Goal: Information Seeking & Learning: Find specific fact

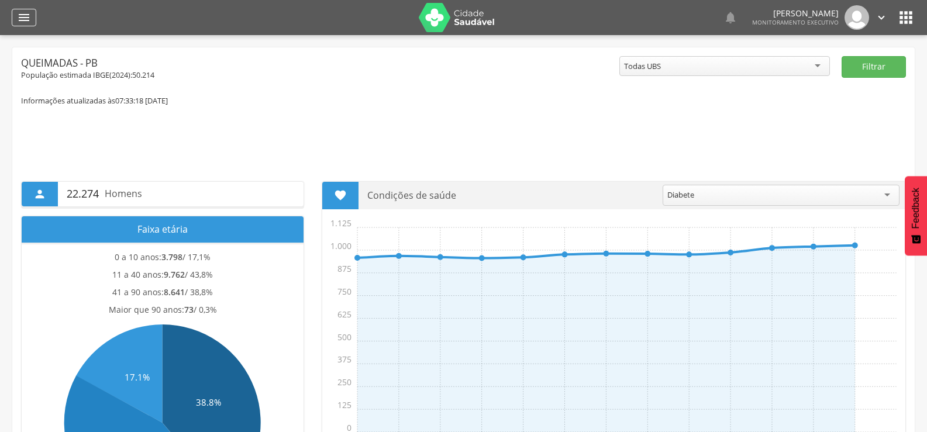
click at [28, 23] on icon "" at bounding box center [24, 18] width 14 height 14
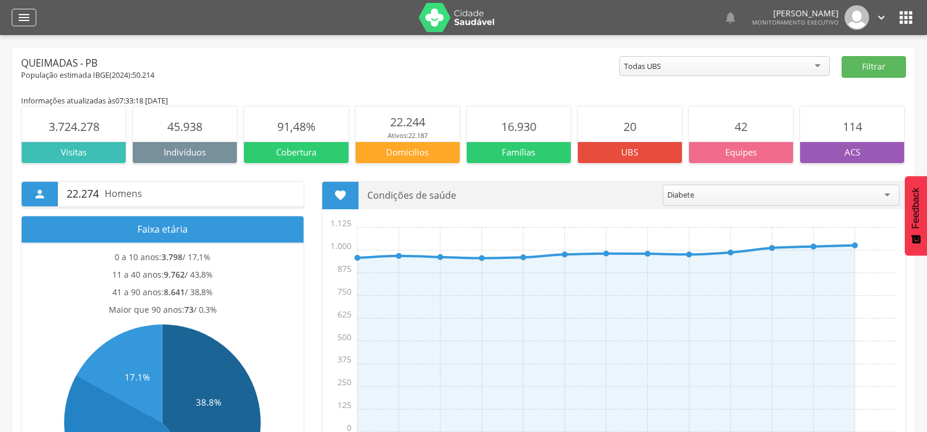
click at [25, 19] on icon "" at bounding box center [24, 18] width 14 height 14
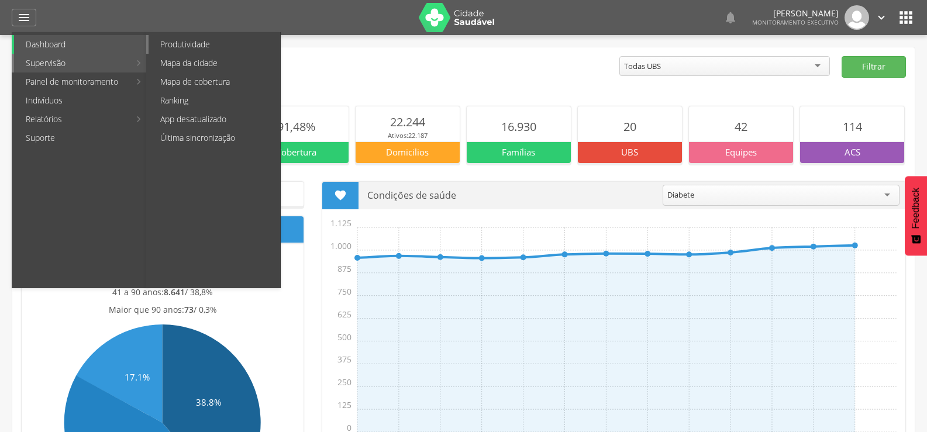
click at [185, 44] on link "Produtividade" at bounding box center [215, 44] width 132 height 19
type input "**********"
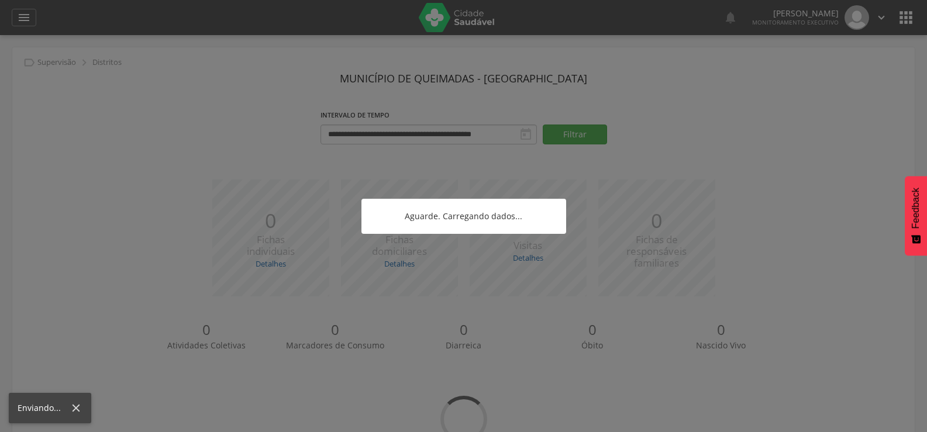
scroll to position [43, 0]
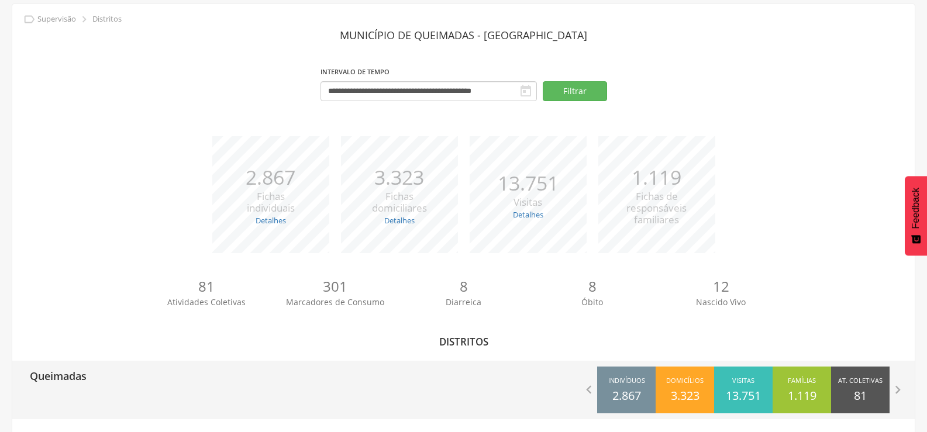
click at [69, 374] on p "Queimadas" at bounding box center [58, 372] width 57 height 23
type input "**********"
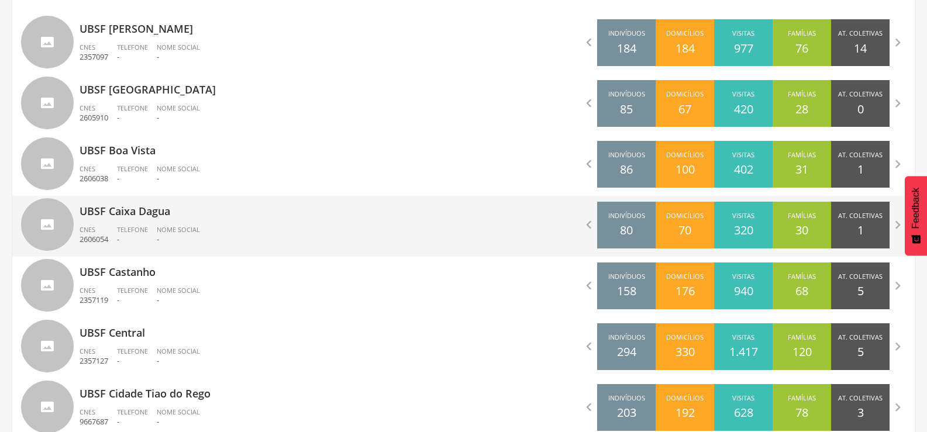
scroll to position [570, 0]
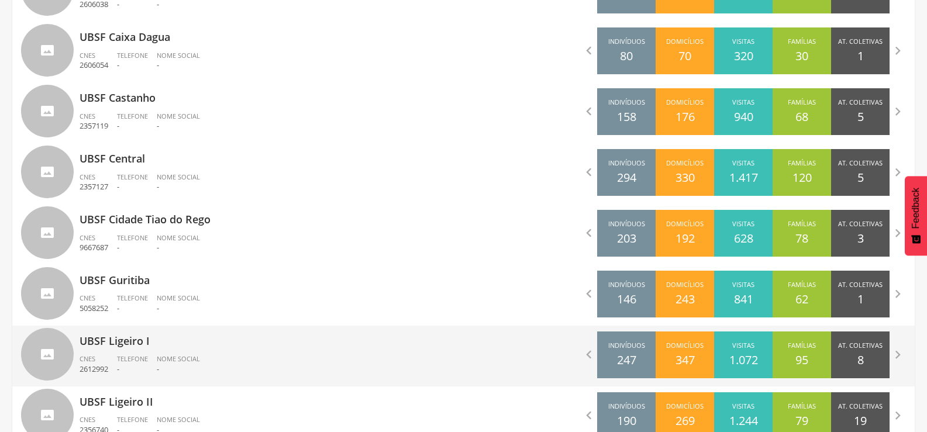
click at [127, 341] on p "UBSF Ligeiro I" at bounding box center [268, 337] width 376 height 23
type input "**********"
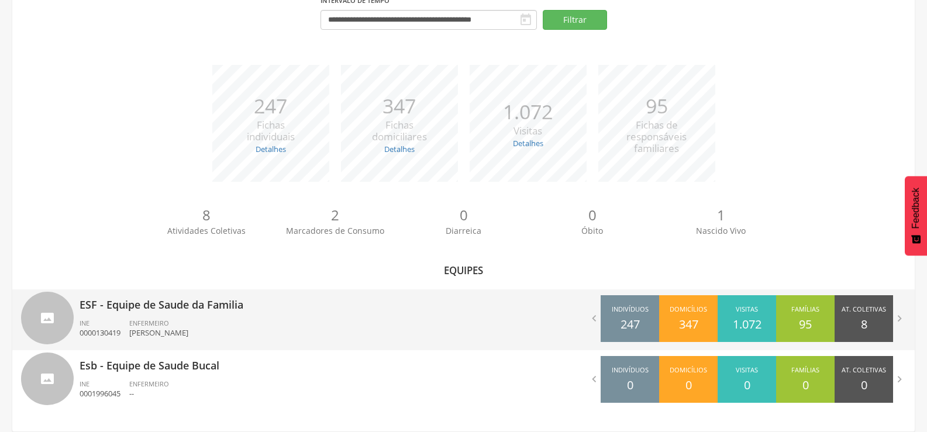
click at [128, 337] on div "INE 0000130419" at bounding box center [105, 329] width 50 height 20
type input "**********"
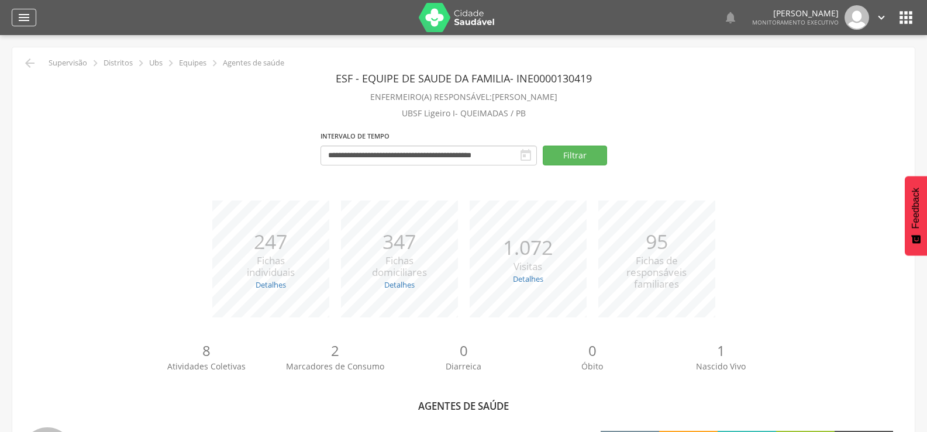
click at [28, 19] on icon "" at bounding box center [24, 18] width 14 height 14
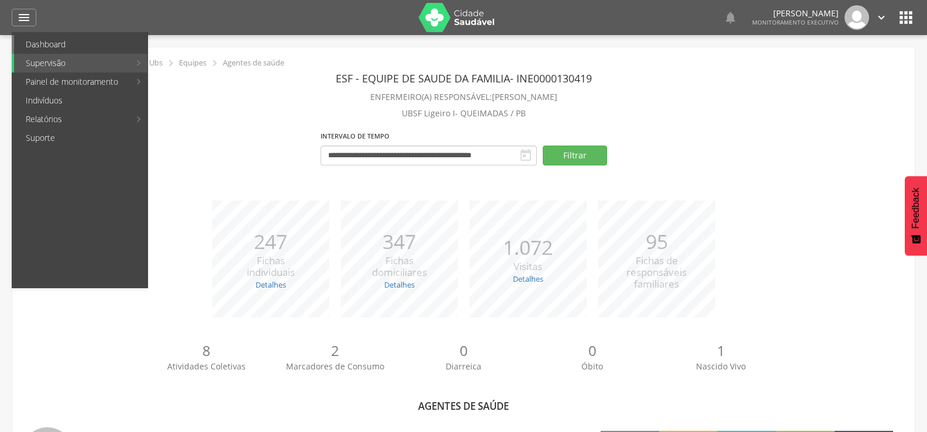
click at [41, 47] on link "Dashboard" at bounding box center [80, 44] width 133 height 19
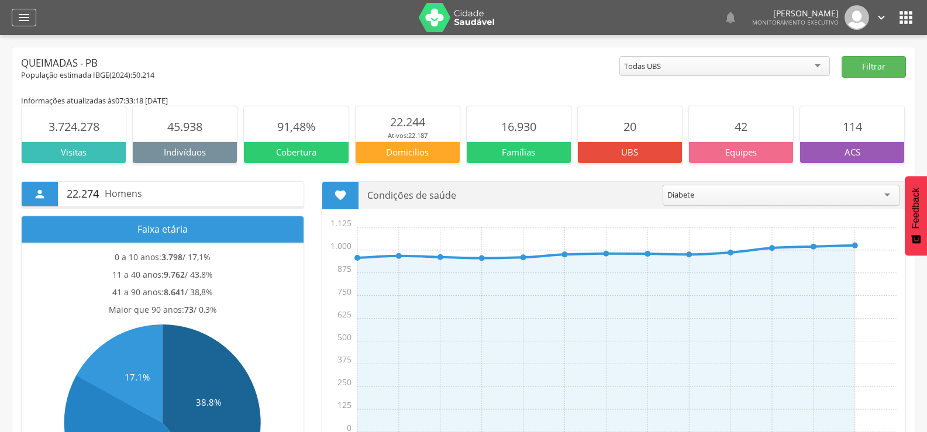
click at [24, 20] on icon "" at bounding box center [24, 18] width 14 height 14
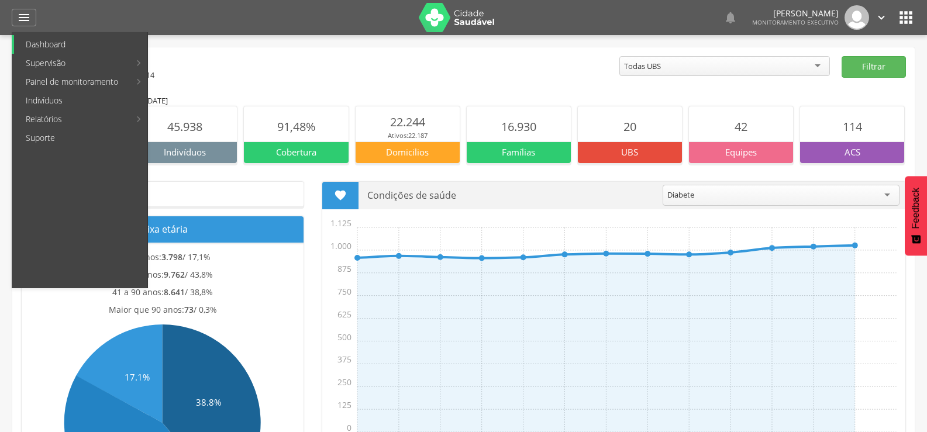
click at [69, 50] on link "Dashboard" at bounding box center [80, 44] width 133 height 19
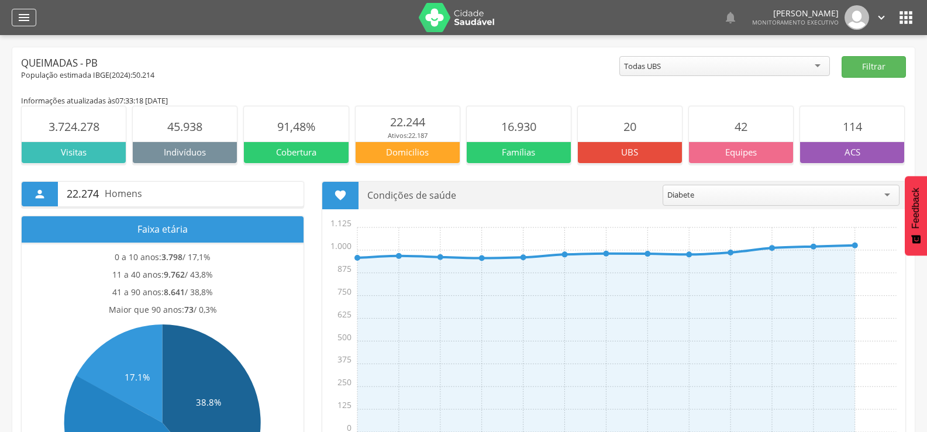
click at [20, 16] on icon "" at bounding box center [24, 18] width 14 height 14
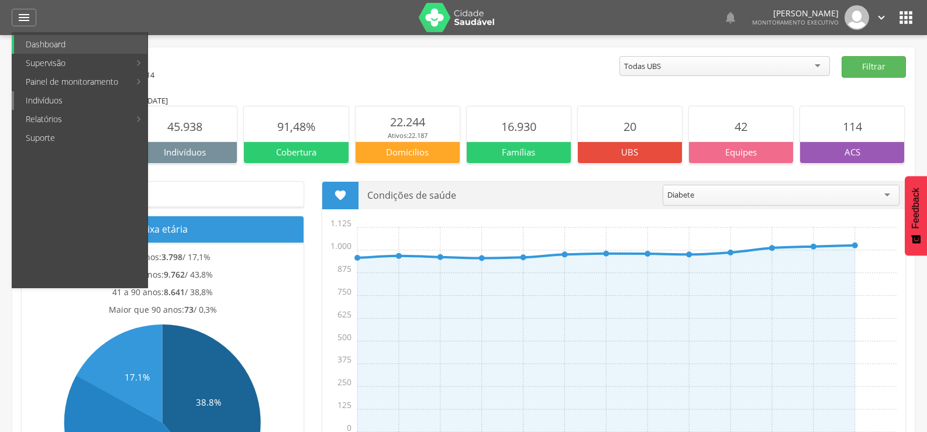
click at [47, 101] on link "Indivíduos" at bounding box center [80, 100] width 133 height 19
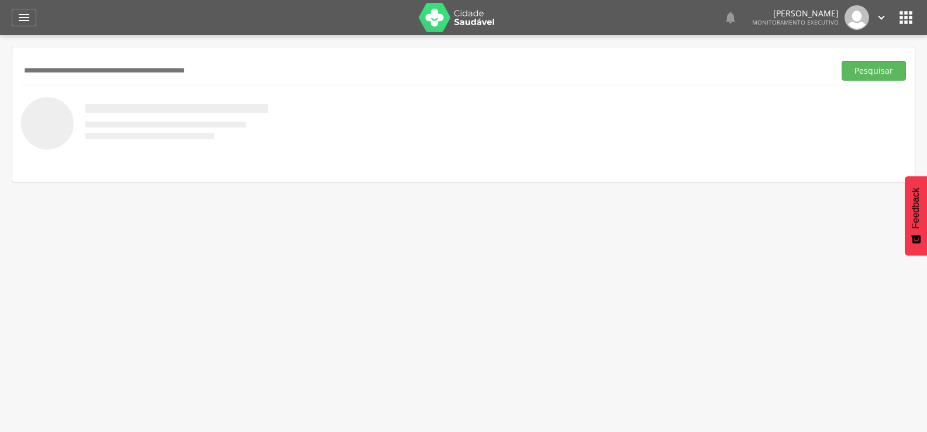
paste input "**********"
click at [842, 61] on button "Pesquisar" at bounding box center [874, 71] width 64 height 20
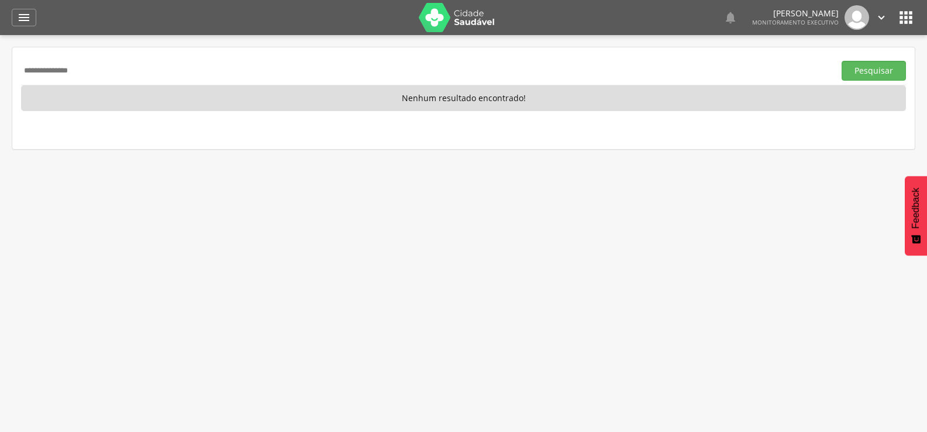
drag, startPoint x: 98, startPoint y: 73, endPoint x: 0, endPoint y: 67, distance: 97.9
click at [0, 67] on div "**********" at bounding box center [463, 251] width 927 height 432
paste input "**********"
type input "**********"
click at [842, 61] on button "Pesquisar" at bounding box center [874, 71] width 64 height 20
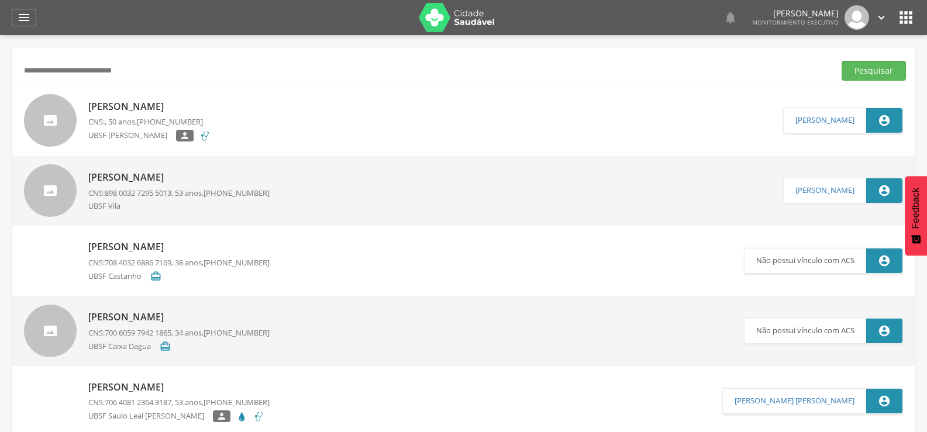
click at [147, 125] on span "(21) 96580-4081" at bounding box center [170, 121] width 66 height 11
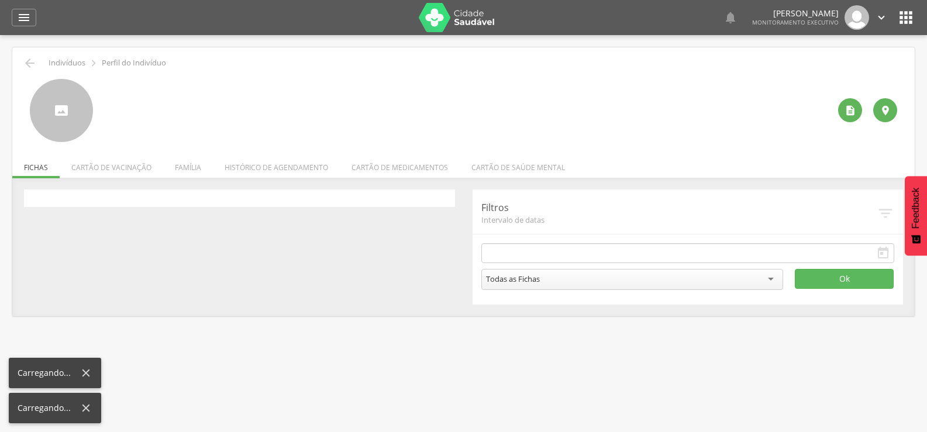
type input "**********"
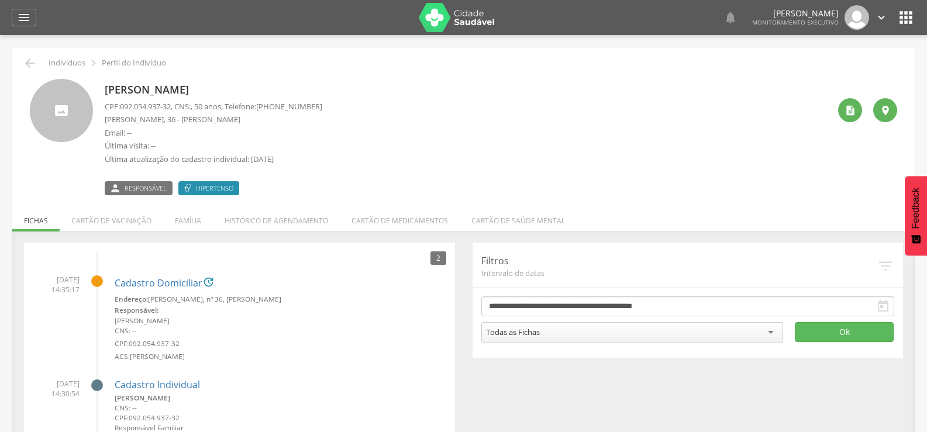
click at [188, 215] on li "Família" at bounding box center [188, 218] width 50 height 28
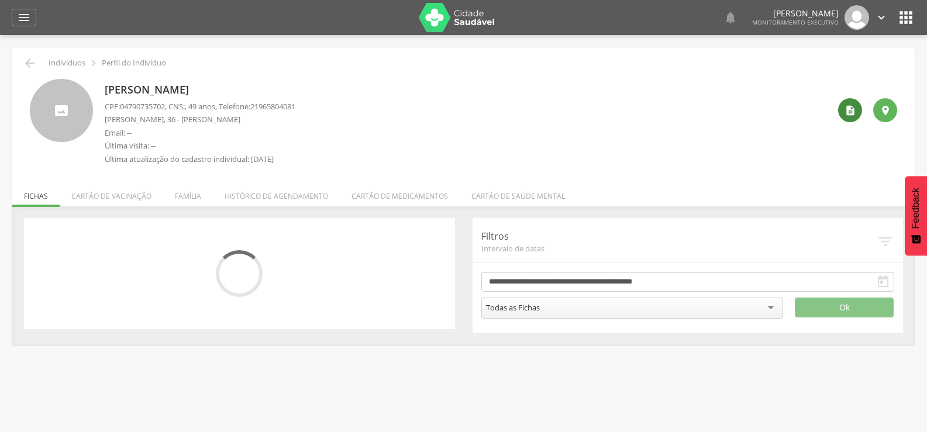
click at [853, 115] on icon "" at bounding box center [851, 111] width 12 height 12
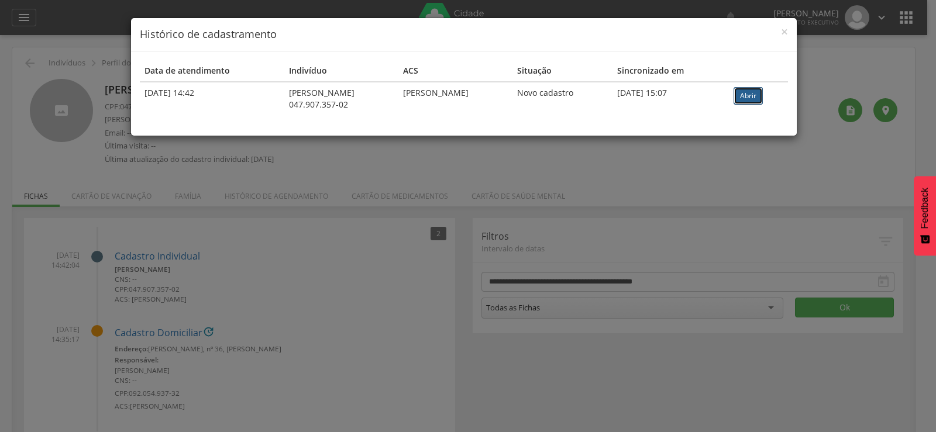
click at [750, 97] on link "Abrir" at bounding box center [748, 96] width 29 height 18
click at [89, 48] on div "× Histórico de cadastramento Data de atendimento Indivíduo ACS Situação Sincron…" at bounding box center [468, 216] width 936 height 432
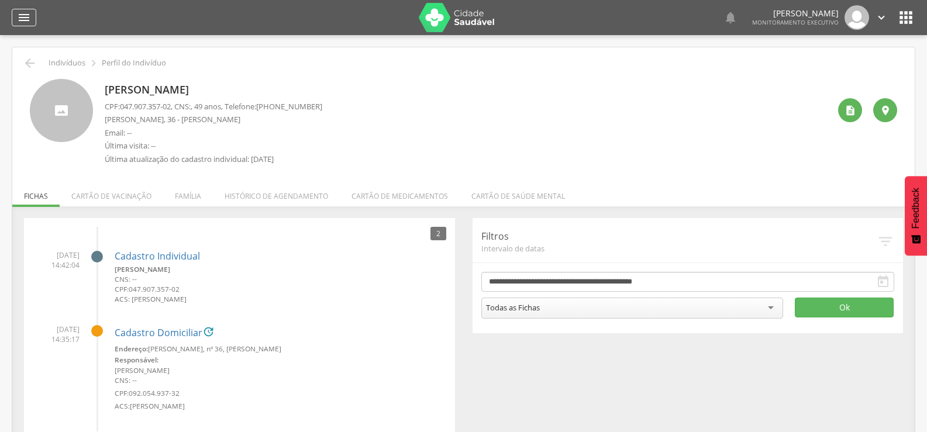
click at [20, 19] on icon "" at bounding box center [24, 18] width 14 height 14
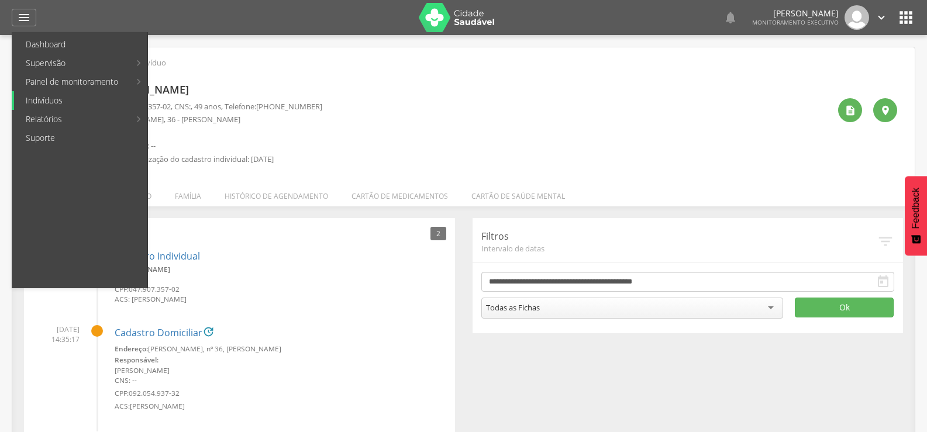
click at [37, 101] on link "Indivíduos" at bounding box center [80, 100] width 133 height 19
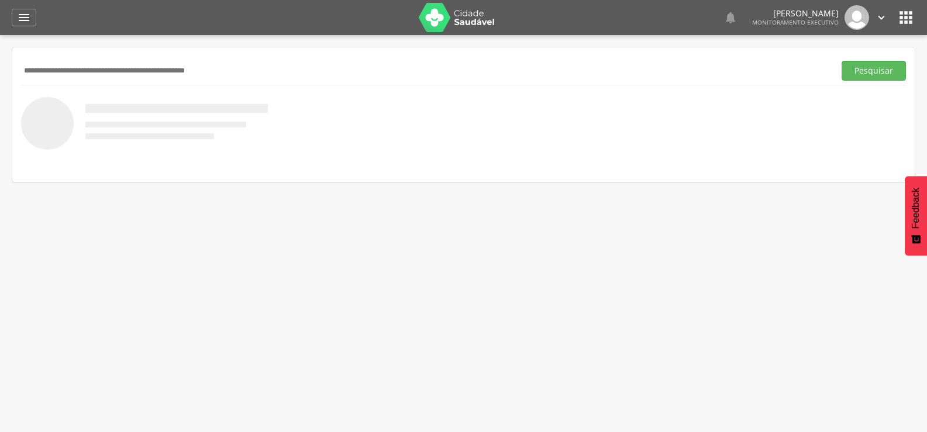
paste input "**********"
type input "**********"
click at [842, 61] on button "Pesquisar" at bounding box center [874, 71] width 64 height 20
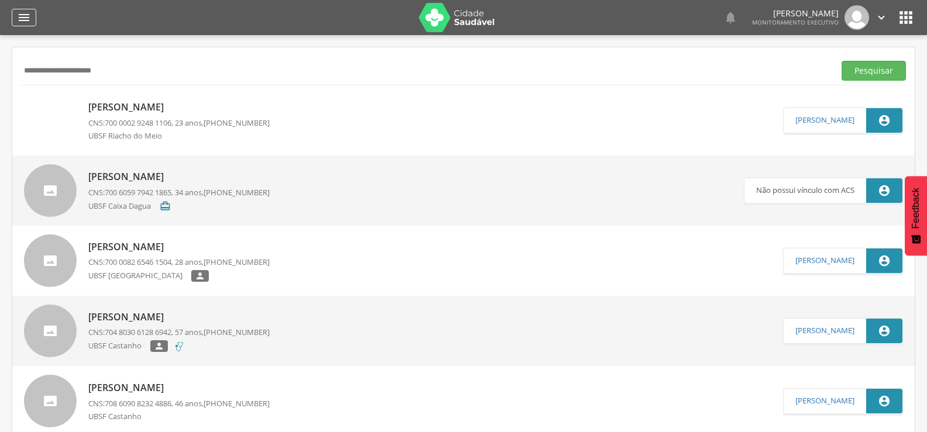
click at [26, 22] on icon "" at bounding box center [24, 18] width 14 height 14
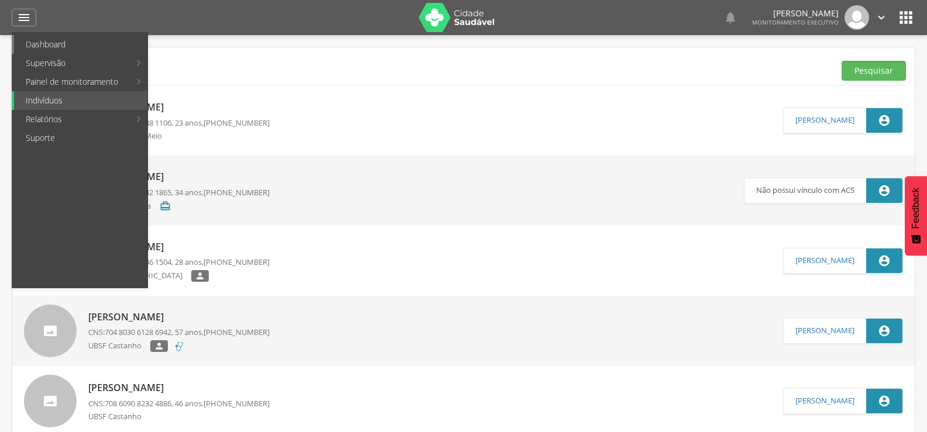
click at [68, 47] on link "Dashboard" at bounding box center [80, 44] width 133 height 19
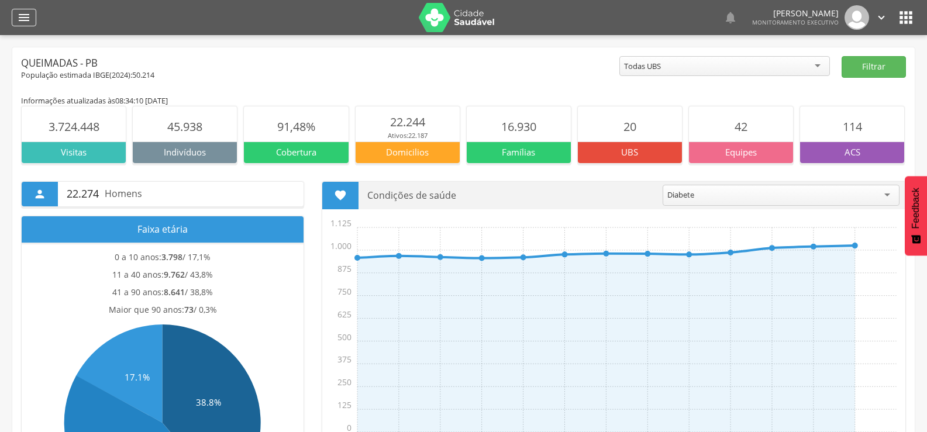
click at [23, 19] on icon "" at bounding box center [24, 18] width 14 height 14
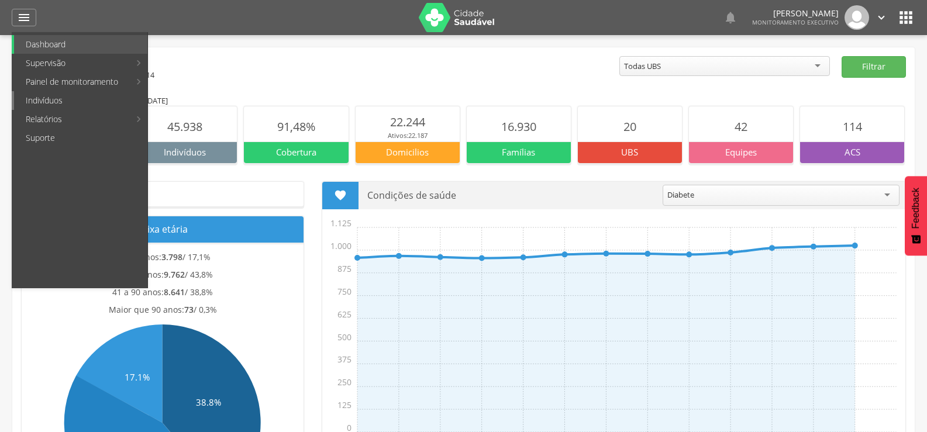
click at [42, 95] on link "Indivíduos" at bounding box center [80, 100] width 133 height 19
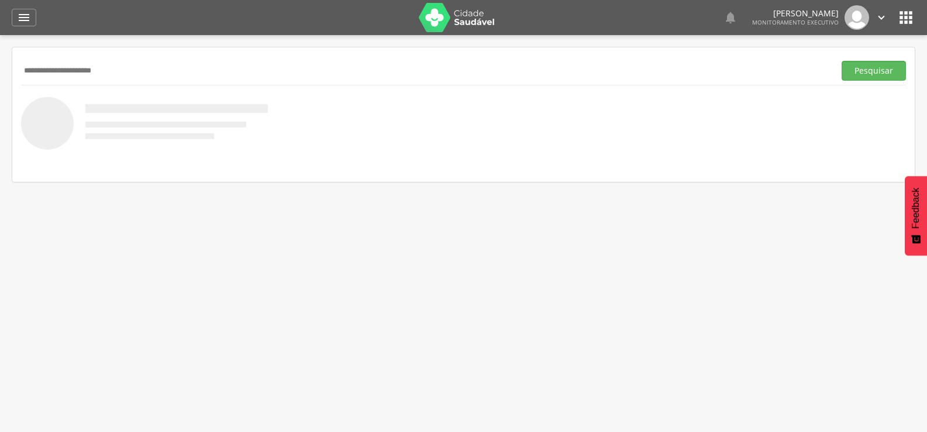
click at [94, 75] on input "**********" at bounding box center [425, 71] width 809 height 20
click at [88, 74] on input "**********" at bounding box center [425, 71] width 809 height 20
type input "**********"
click at [842, 61] on button "Pesquisar" at bounding box center [874, 71] width 64 height 20
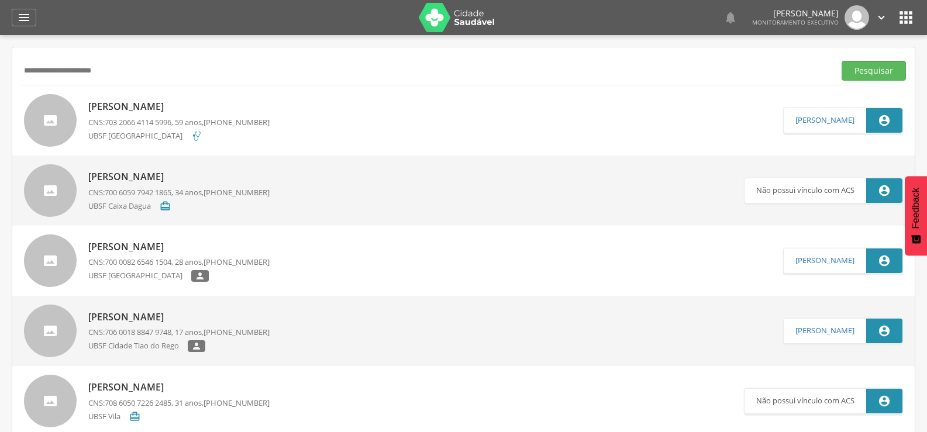
click at [161, 123] on span "703 2066 4114 5996" at bounding box center [138, 122] width 67 height 11
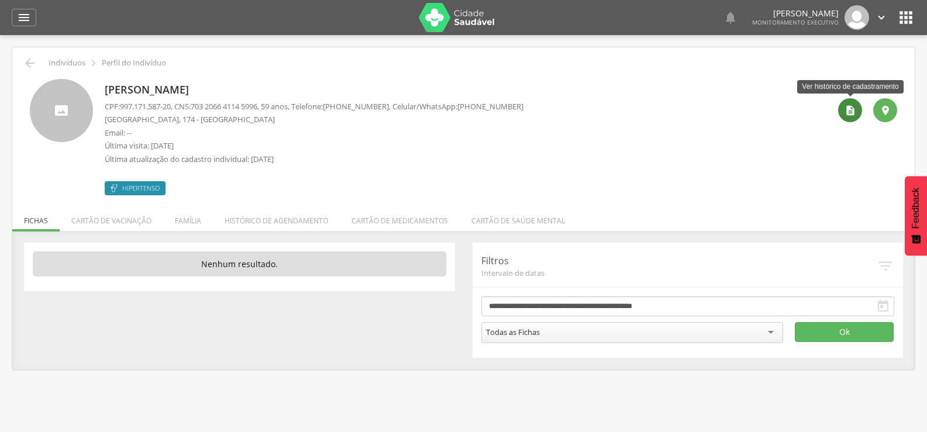
click at [857, 118] on div "" at bounding box center [850, 110] width 24 height 24
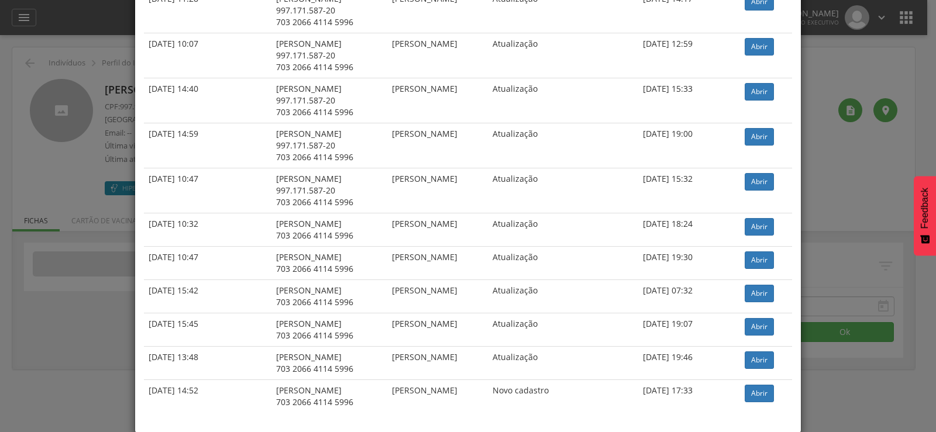
scroll to position [294, 0]
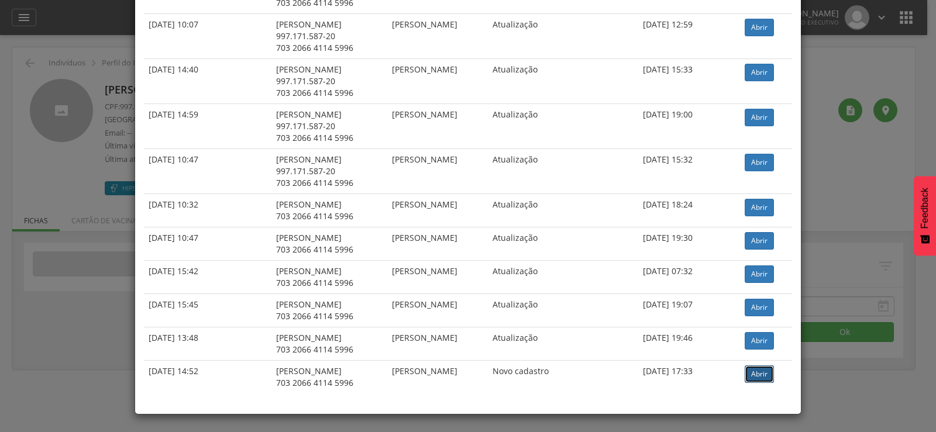
click at [762, 377] on link "Abrir" at bounding box center [759, 375] width 29 height 18
click at [757, 307] on link "Abrir" at bounding box center [759, 308] width 29 height 18
click at [755, 240] on link "Abrir" at bounding box center [759, 241] width 29 height 18
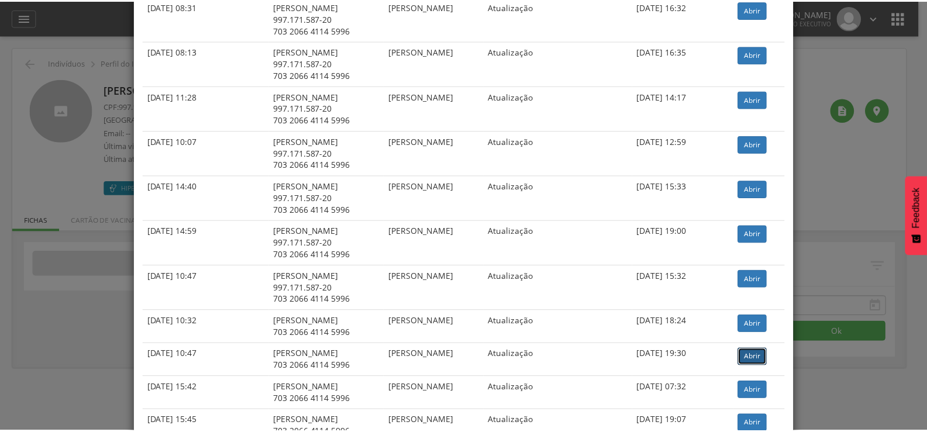
scroll to position [235, 0]
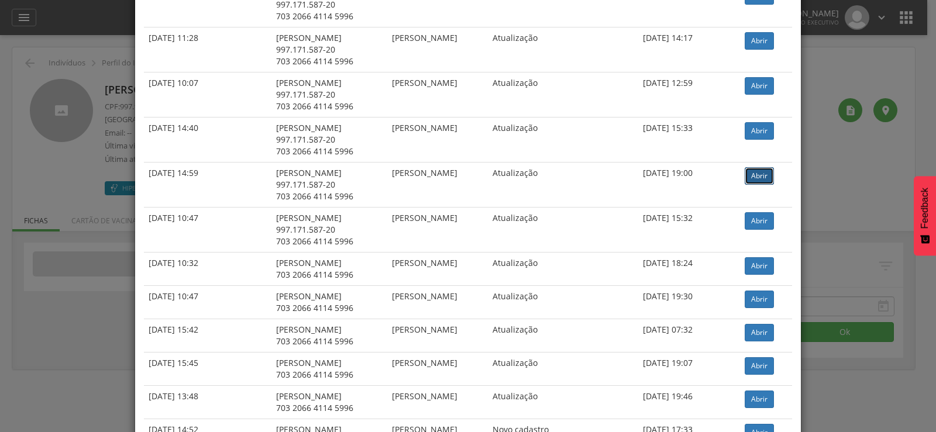
click at [757, 176] on link "Abrir" at bounding box center [759, 176] width 29 height 18
drag, startPoint x: 87, startPoint y: 85, endPoint x: 60, endPoint y: 43, distance: 50.0
click at [86, 85] on div "× Histórico de cadastramento Data de atendimento Indivíduo ACS Situação Sincron…" at bounding box center [468, 216] width 936 height 432
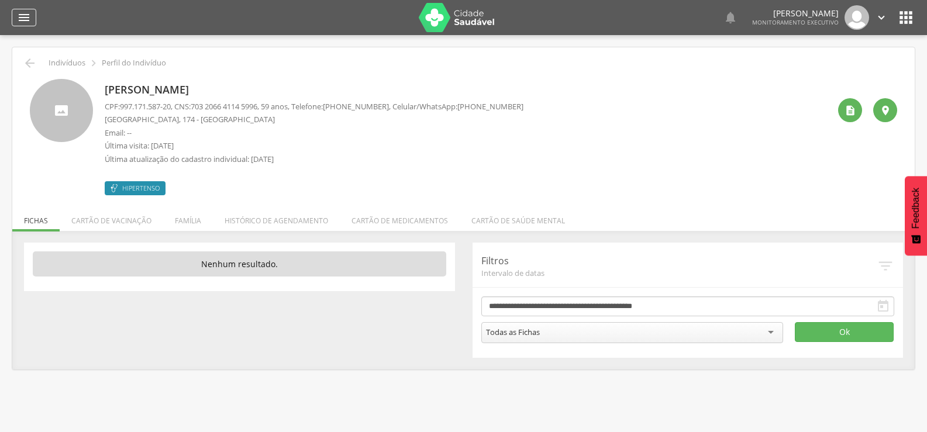
click at [25, 20] on icon "" at bounding box center [24, 18] width 14 height 14
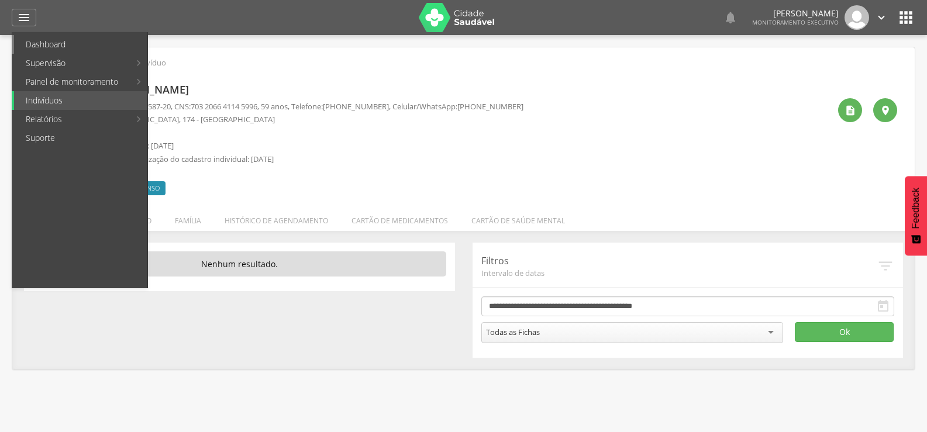
click at [36, 44] on link "Dashboard" at bounding box center [80, 44] width 133 height 19
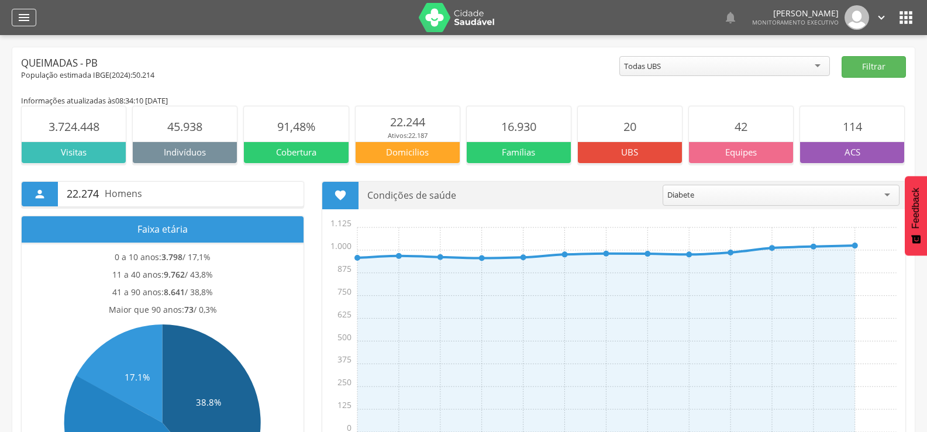
click at [23, 21] on icon "" at bounding box center [24, 18] width 14 height 14
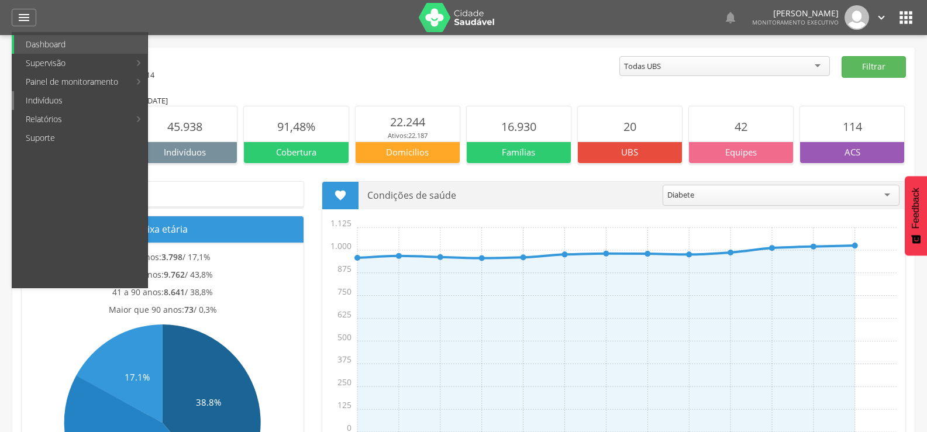
click at [43, 99] on link "Indivíduos" at bounding box center [80, 100] width 133 height 19
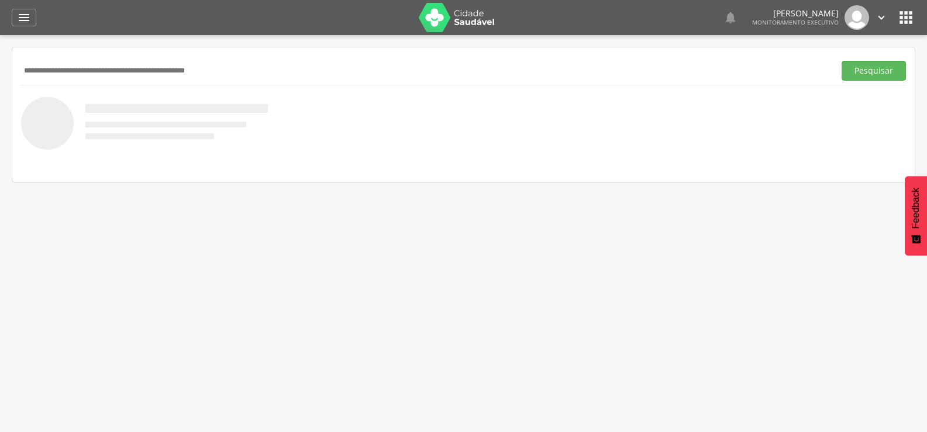
paste input "**********"
click at [842, 61] on button "Pesquisar" at bounding box center [874, 71] width 64 height 20
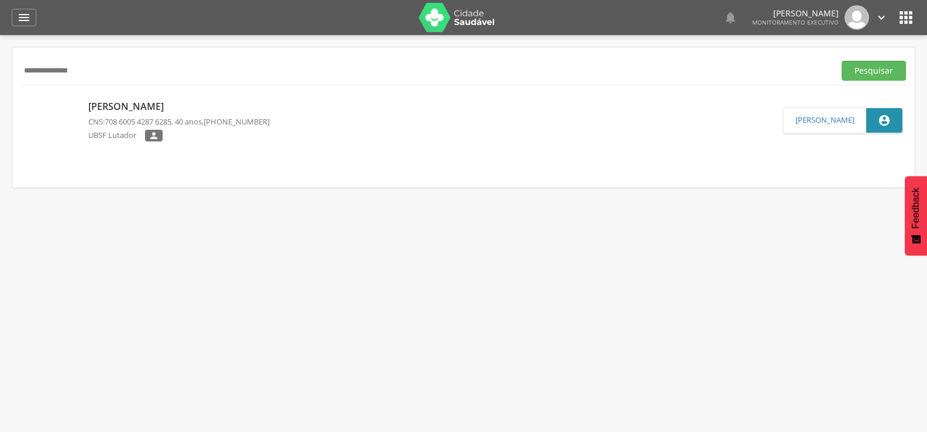
click at [139, 124] on span "708 6005 4287 6285" at bounding box center [138, 121] width 67 height 11
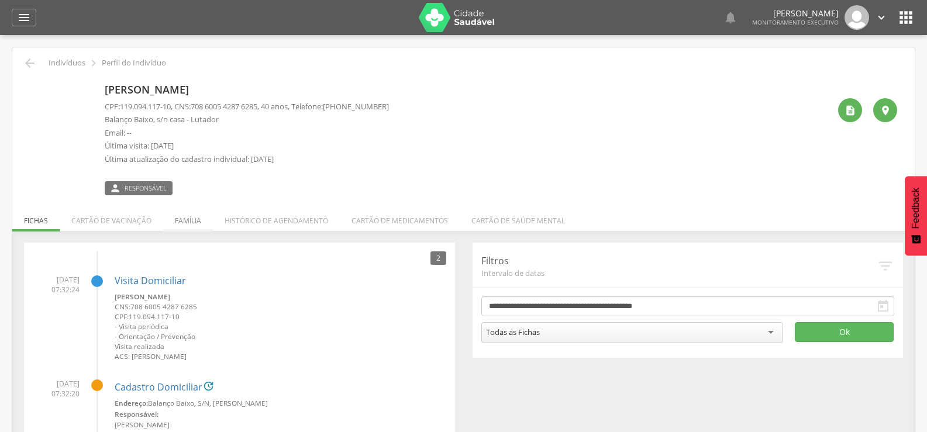
click at [193, 211] on li "Família" at bounding box center [188, 218] width 50 height 28
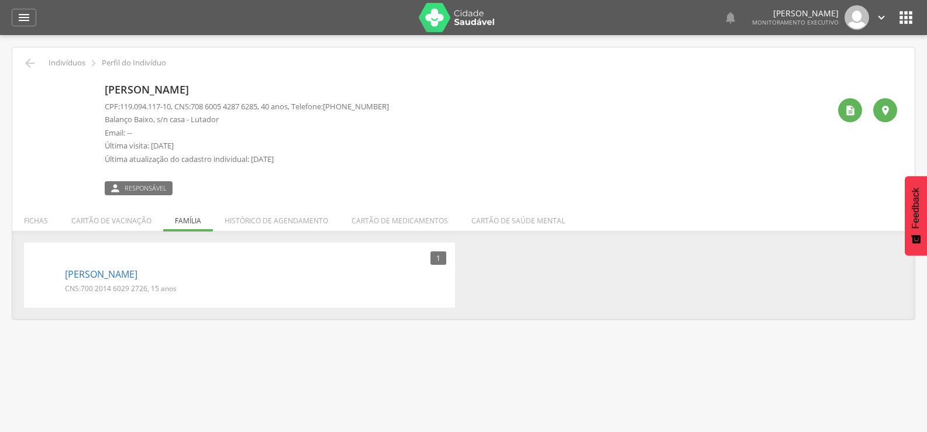
click at [23, 71] on div "Fabiana da Silva Souza CPF: 119.094.117-10 , CNS: 708 6005 4287 6285 , 40 anos,…" at bounding box center [463, 132] width 885 height 125
click at [28, 66] on icon "" at bounding box center [30, 63] width 14 height 14
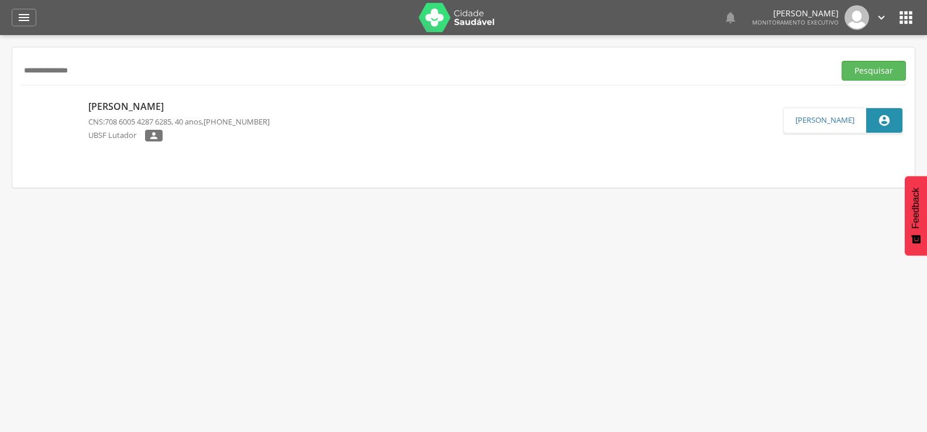
click at [59, 73] on input "**********" at bounding box center [425, 71] width 809 height 20
paste input "text"
type input "**********"
click at [842, 61] on button "Pesquisar" at bounding box center [874, 71] width 64 height 20
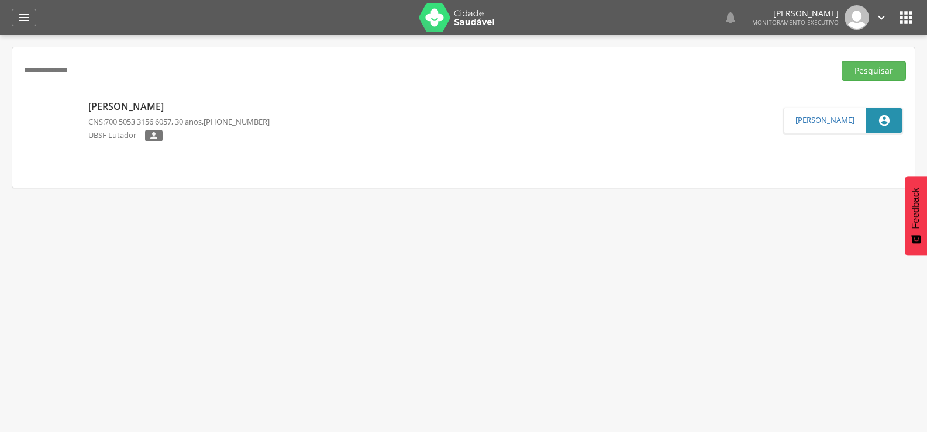
click at [116, 121] on span "700 5053 3156 6057" at bounding box center [138, 121] width 67 height 11
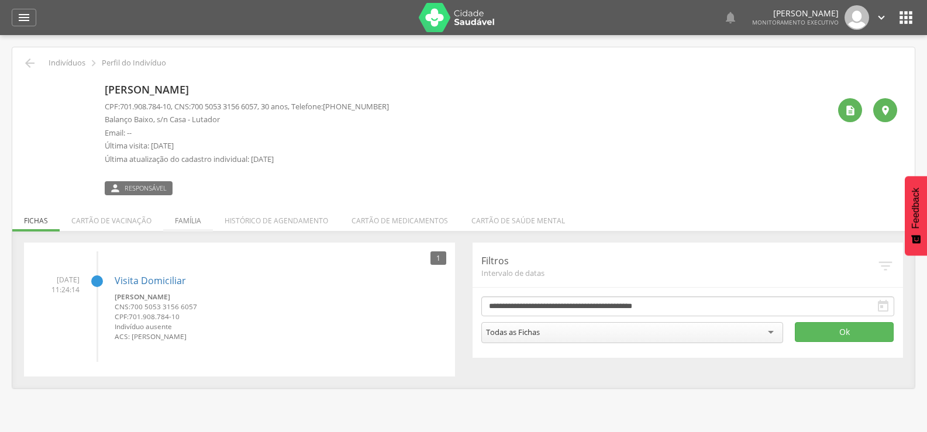
click at [188, 214] on li "Família" at bounding box center [188, 218] width 50 height 28
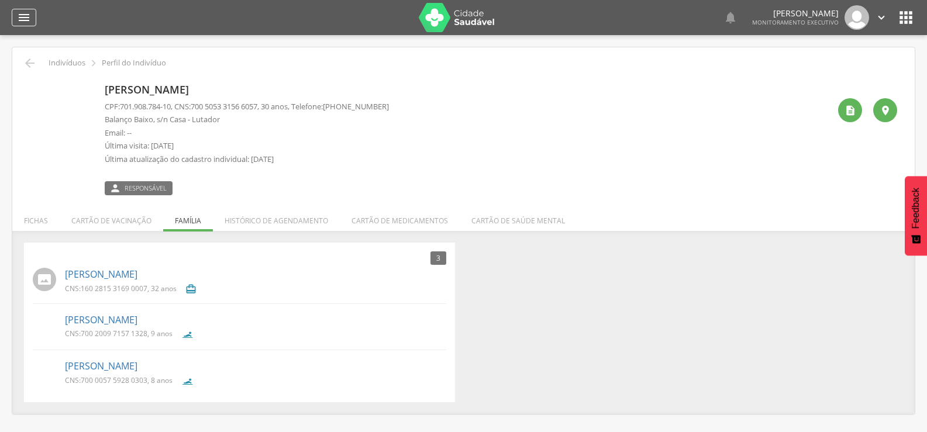
click at [21, 18] on icon "" at bounding box center [24, 18] width 14 height 14
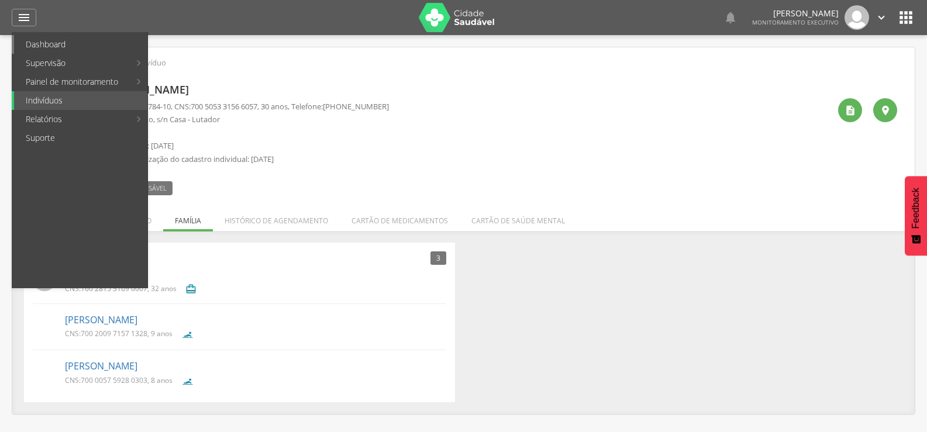
click at [41, 44] on link "Dashboard" at bounding box center [80, 44] width 133 height 19
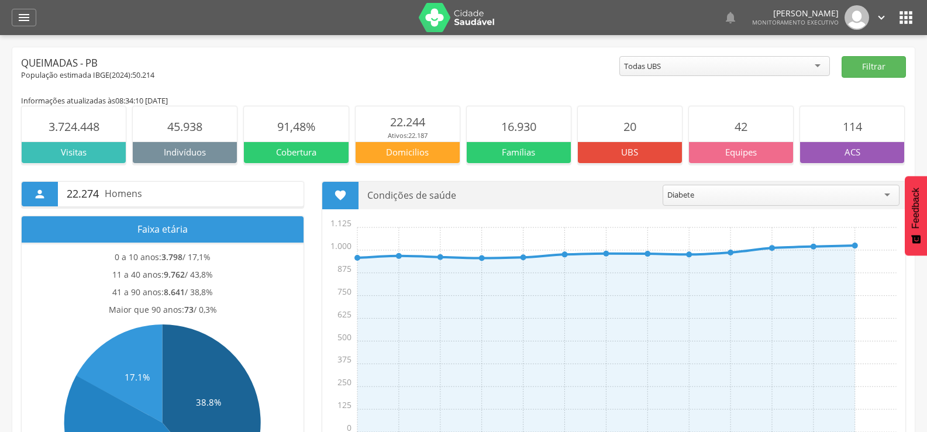
drag, startPoint x: 14, startPoint y: 19, endPoint x: 15, endPoint y: 44, distance: 25.2
click at [15, 19] on div "" at bounding box center [24, 18] width 25 height 18
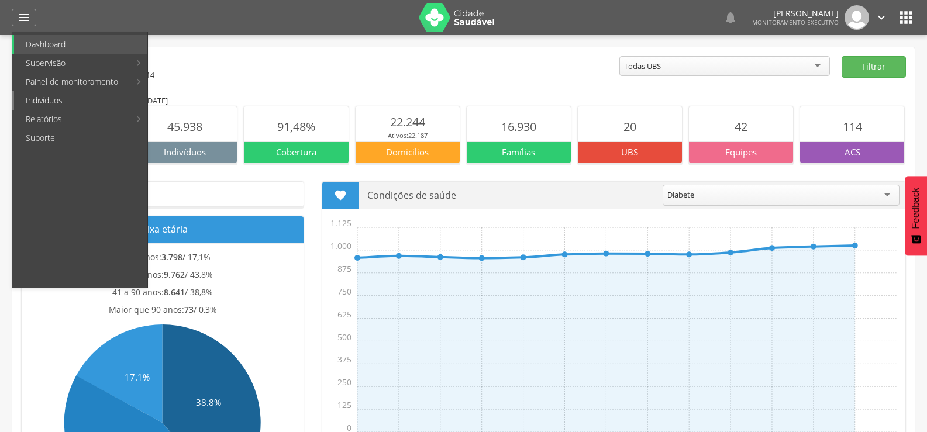
click at [28, 105] on link "Indivíduos" at bounding box center [80, 100] width 133 height 19
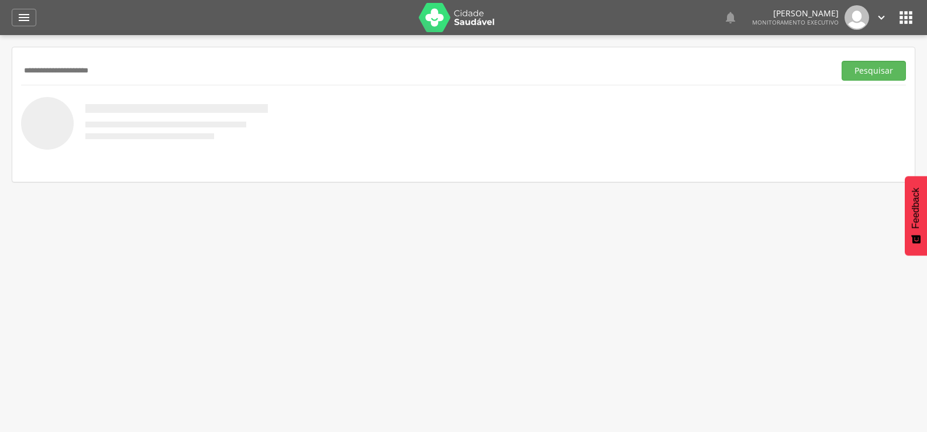
click at [842, 61] on button "Pesquisar" at bounding box center [874, 71] width 64 height 20
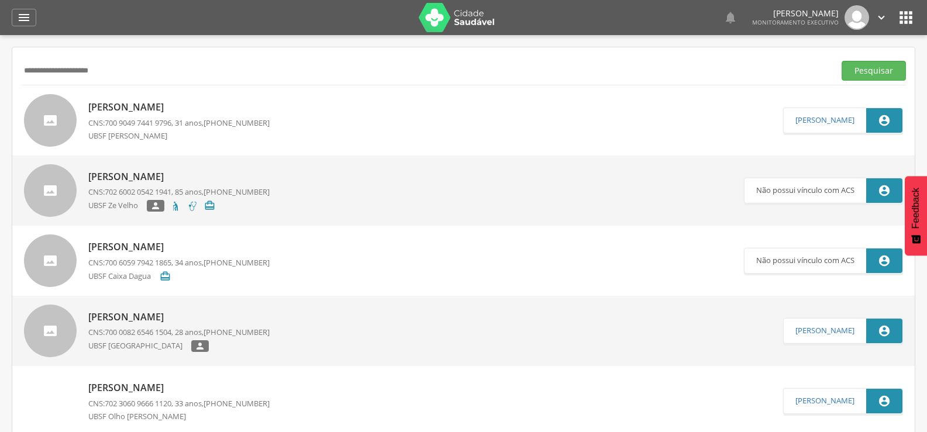
click at [157, 105] on p "Ingrid da Silva Santos" at bounding box center [178, 107] width 181 height 13
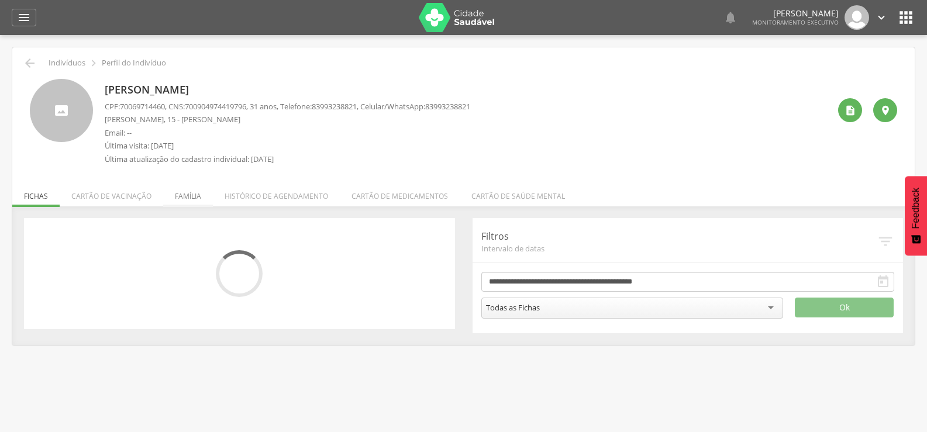
click at [191, 197] on li "Família" at bounding box center [188, 194] width 50 height 28
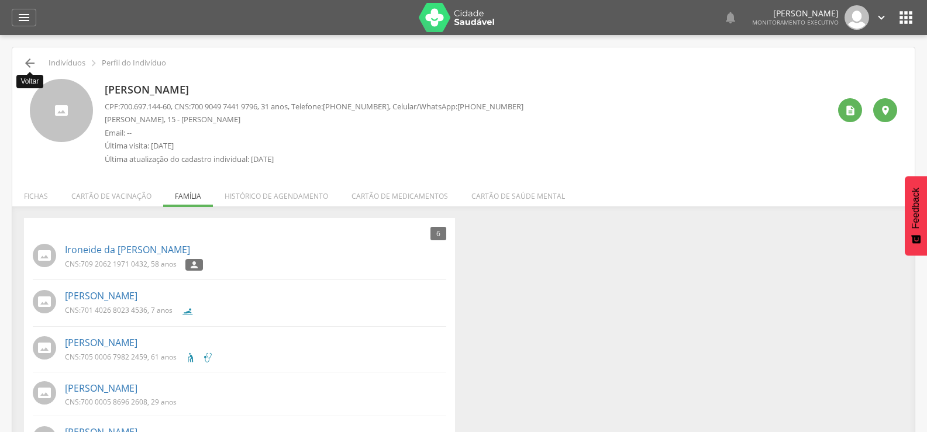
click at [33, 61] on icon "" at bounding box center [30, 63] width 14 height 14
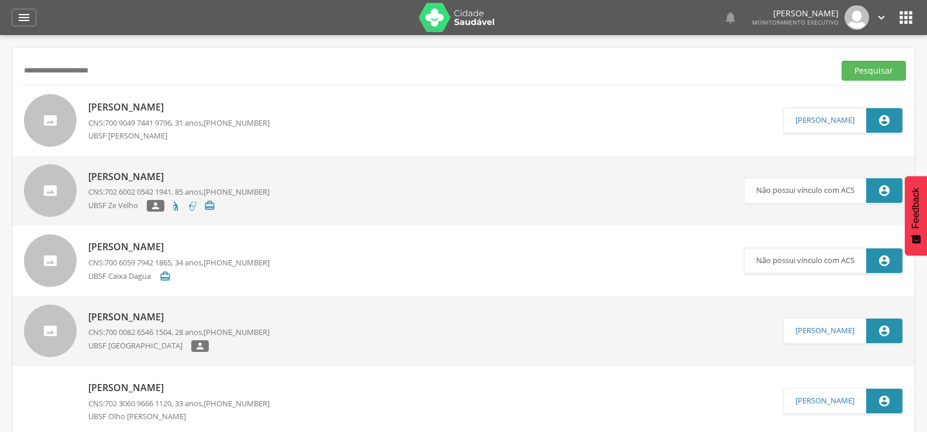
drag, startPoint x: 113, startPoint y: 70, endPoint x: 0, endPoint y: 70, distance: 112.9
click at [0, 70] on div " Supervisão  Distritos  Ubs Coordenador: - Queimadas / PB Intervalo de Tempo…" at bounding box center [463, 251] width 927 height 432
paste input "**********"
click at [842, 61] on button "Pesquisar" at bounding box center [874, 71] width 64 height 20
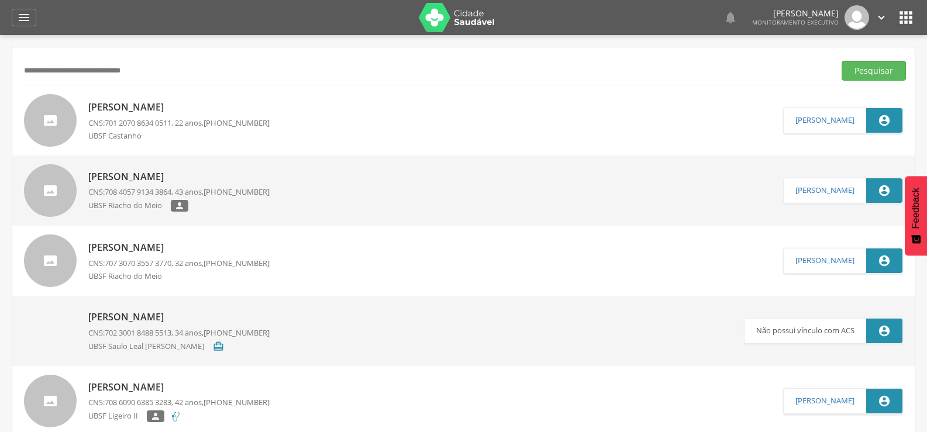
click at [157, 122] on span "701 2070 8634 0511" at bounding box center [138, 123] width 67 height 11
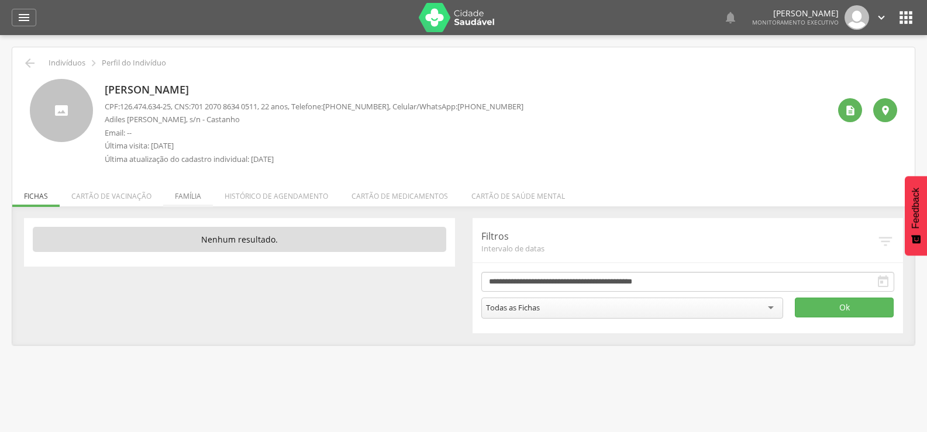
click at [191, 194] on li "Família" at bounding box center [188, 194] width 50 height 28
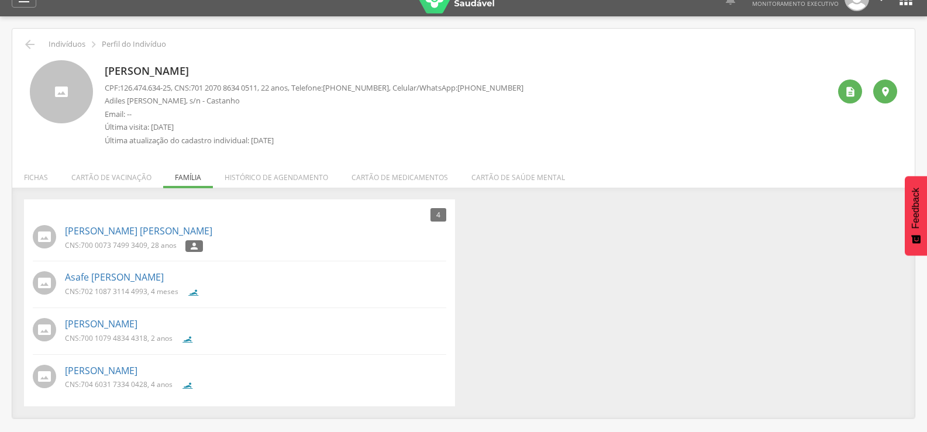
scroll to position [35, 0]
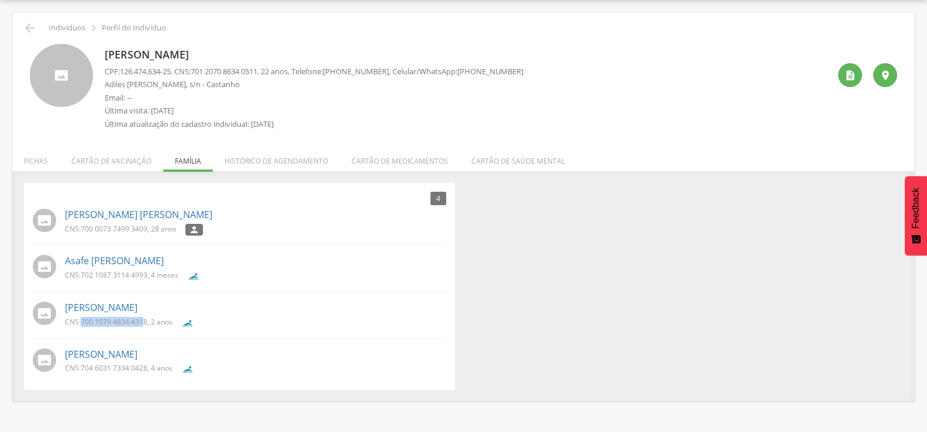
drag, startPoint x: 83, startPoint y: 322, endPoint x: 146, endPoint y: 322, distance: 63.2
click at [146, 322] on span "700 1079 4834 4318" at bounding box center [114, 322] width 67 height 10
drag, startPoint x: 82, startPoint y: 322, endPoint x: 147, endPoint y: 325, distance: 65.0
click at [147, 325] on span "700 1079 4834 4318" at bounding box center [114, 322] width 67 height 10
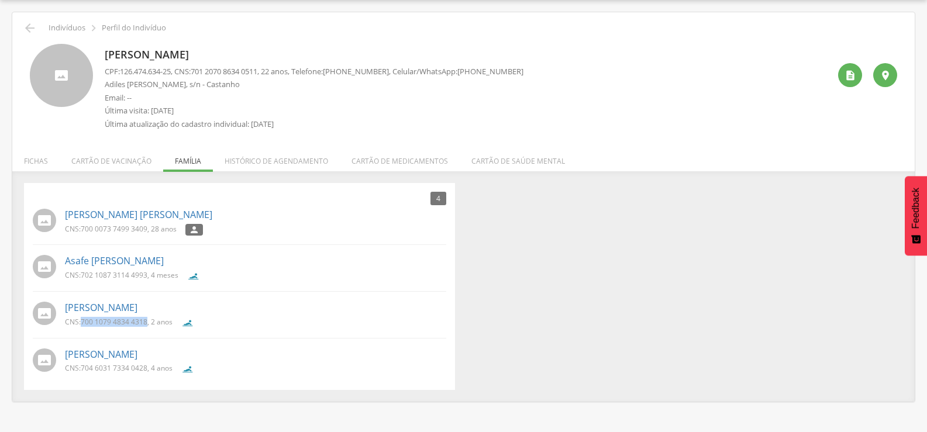
copy span "700 1079 4834 4318"
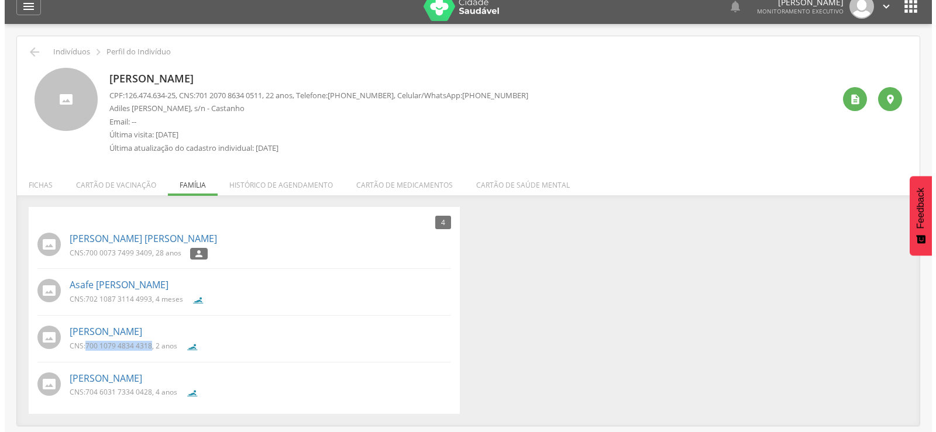
scroll to position [0, 0]
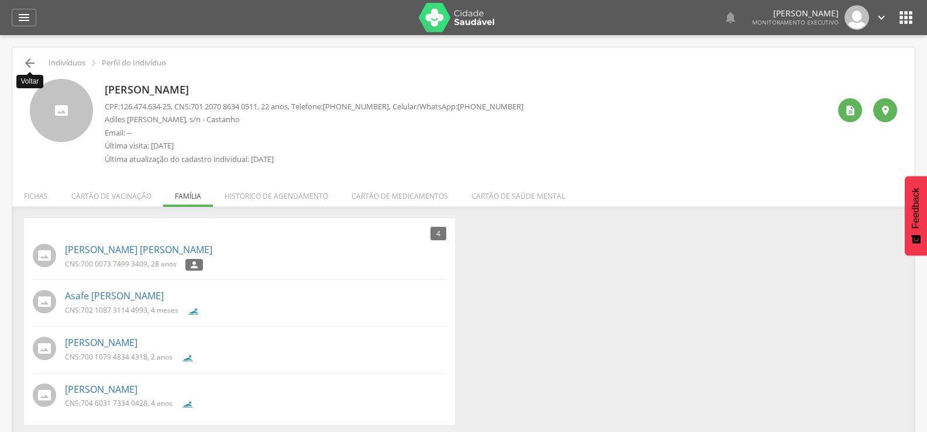
click at [32, 63] on icon "" at bounding box center [30, 63] width 14 height 14
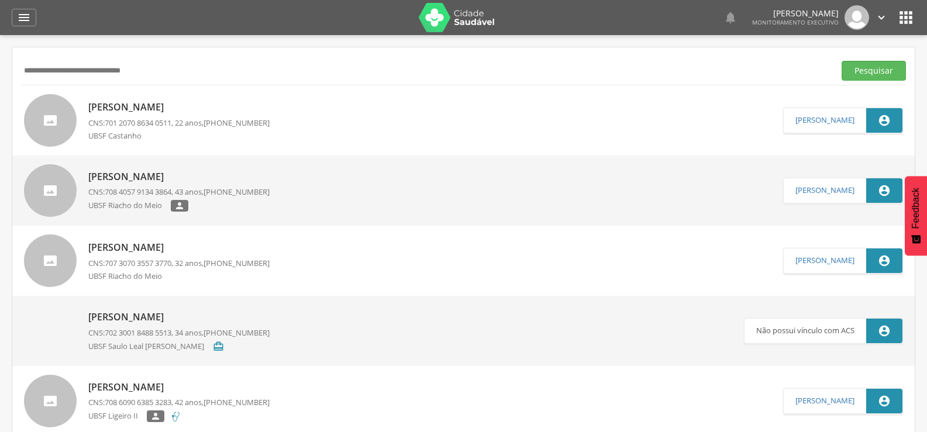
drag, startPoint x: 183, startPoint y: 63, endPoint x: 43, endPoint y: 71, distance: 140.7
click at [2, 71] on div " Supervisão  Distritos  Ubs Coordenador: - Queimadas / PB Intervalo de Tempo…" at bounding box center [463, 251] width 927 height 432
paste input "text"
click at [842, 61] on button "Pesquisar" at bounding box center [874, 71] width 64 height 20
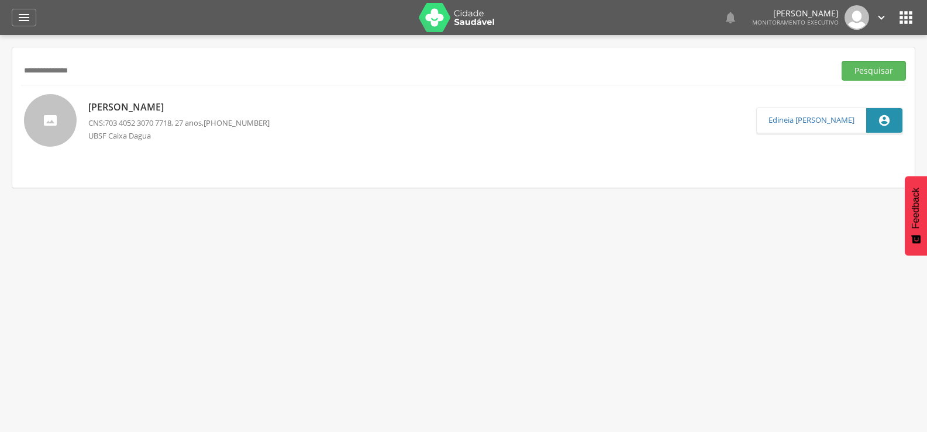
click at [149, 119] on span "703 4052 3070 7718" at bounding box center [138, 123] width 67 height 11
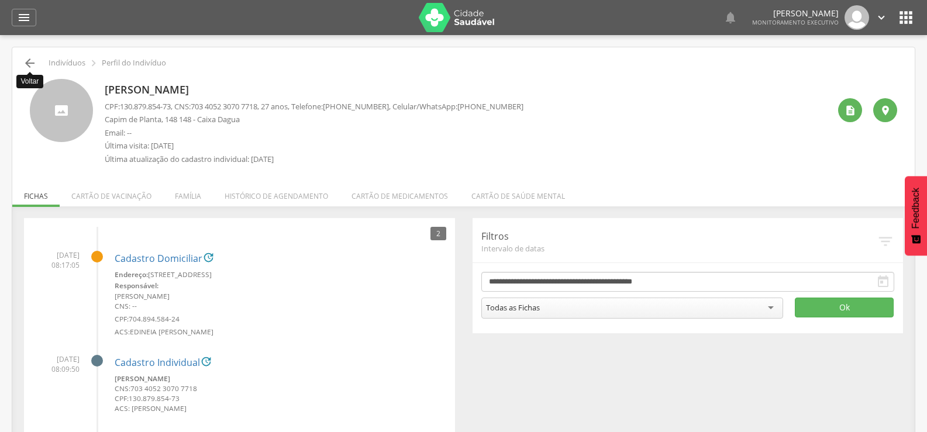
click at [28, 63] on icon "" at bounding box center [30, 63] width 14 height 14
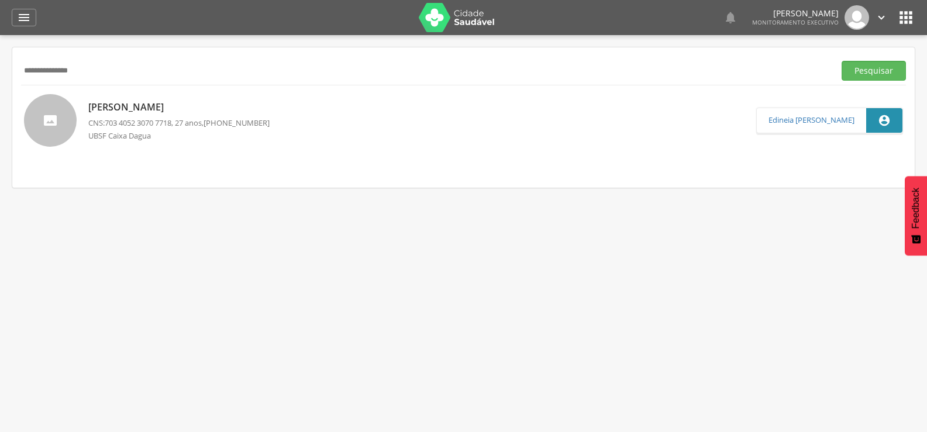
click at [59, 70] on input "**********" at bounding box center [425, 71] width 809 height 20
paste input "text"
type input "**********"
click at [842, 61] on button "Pesquisar" at bounding box center [874, 71] width 64 height 20
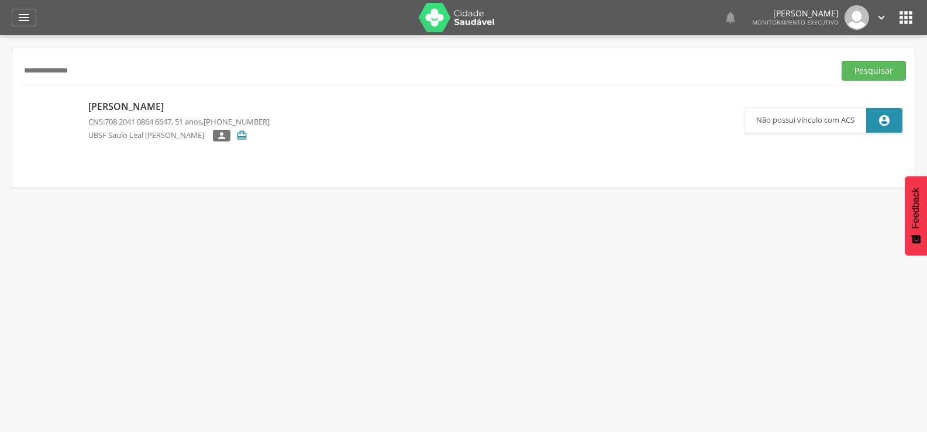
click at [163, 129] on div "Roberio Peixoto de Melo CNS: 708 2041 0864 6647 , 51 anos, (83) 98811-8707 UBSF…" at bounding box center [178, 121] width 181 height 49
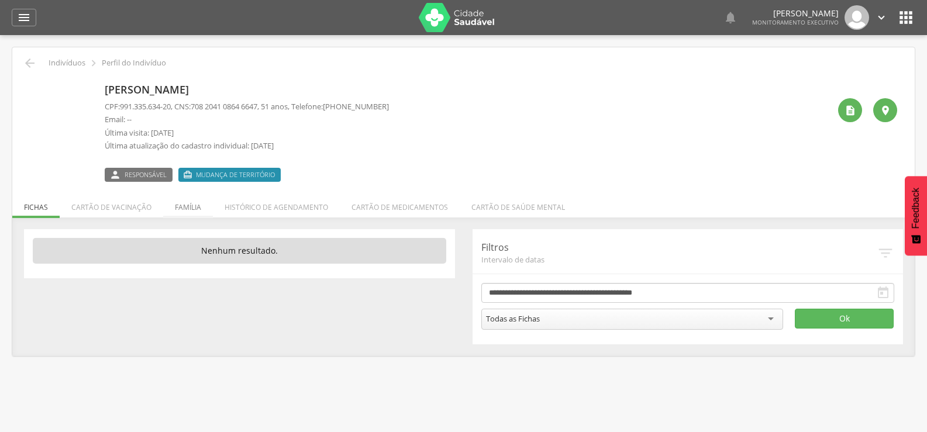
click at [187, 207] on li "Família" at bounding box center [188, 205] width 50 height 28
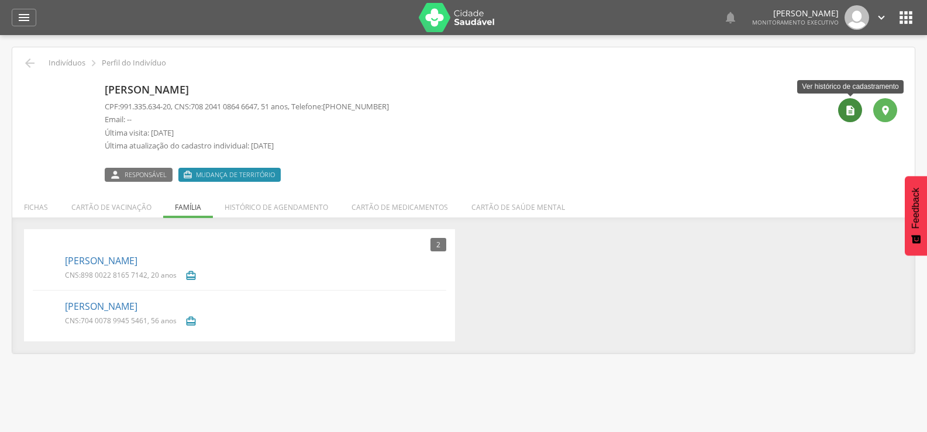
click at [847, 112] on icon "" at bounding box center [851, 111] width 12 height 12
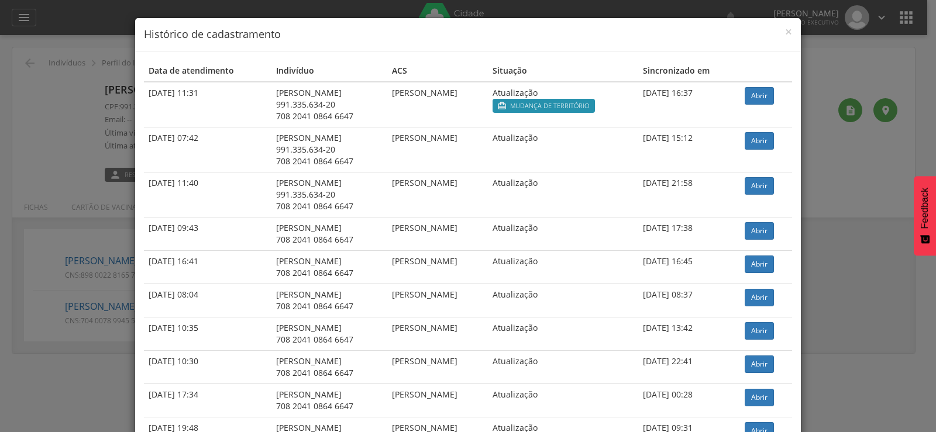
click at [47, 157] on div "× Histórico de cadastramento Data de atendimento Indivíduo ACS Situação Sincron…" at bounding box center [468, 216] width 936 height 432
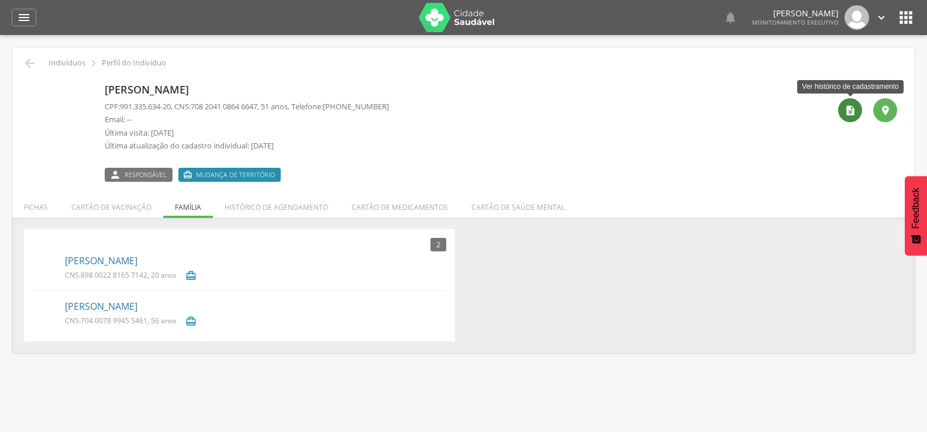
click at [852, 108] on icon "" at bounding box center [851, 111] width 12 height 12
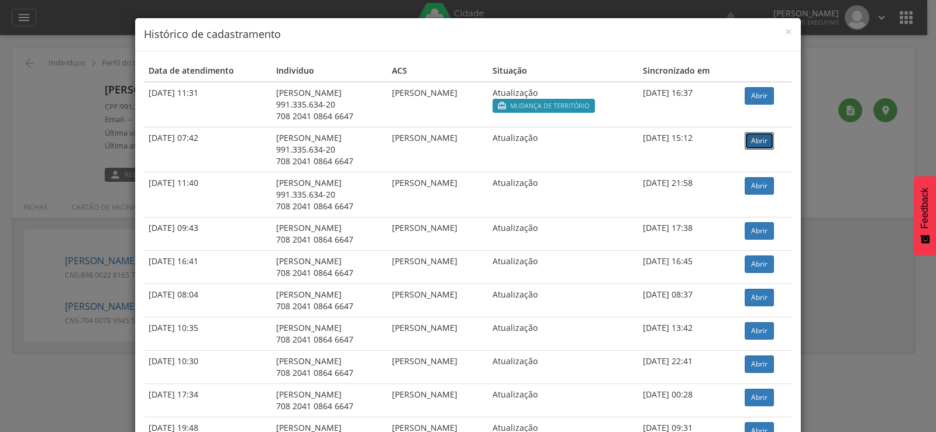
click at [760, 143] on link "Abrir" at bounding box center [759, 141] width 29 height 18
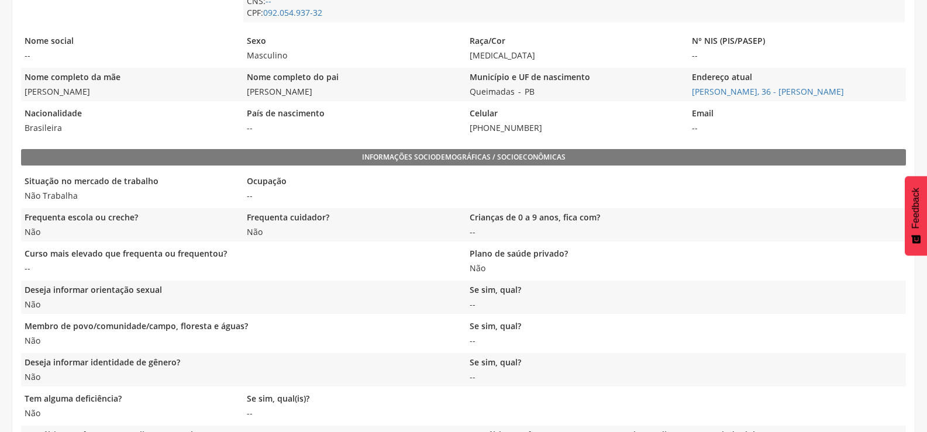
scroll to position [403, 0]
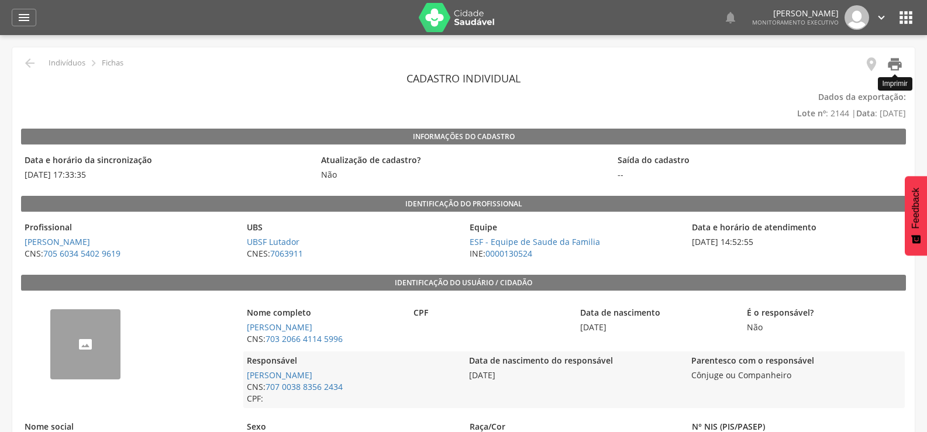
click at [894, 67] on icon "" at bounding box center [895, 64] width 16 height 16
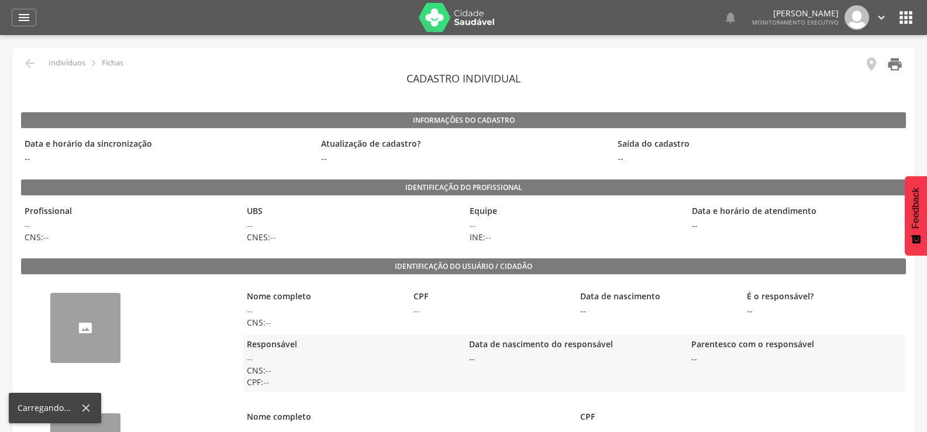
click at [898, 68] on icon "" at bounding box center [895, 64] width 16 height 16
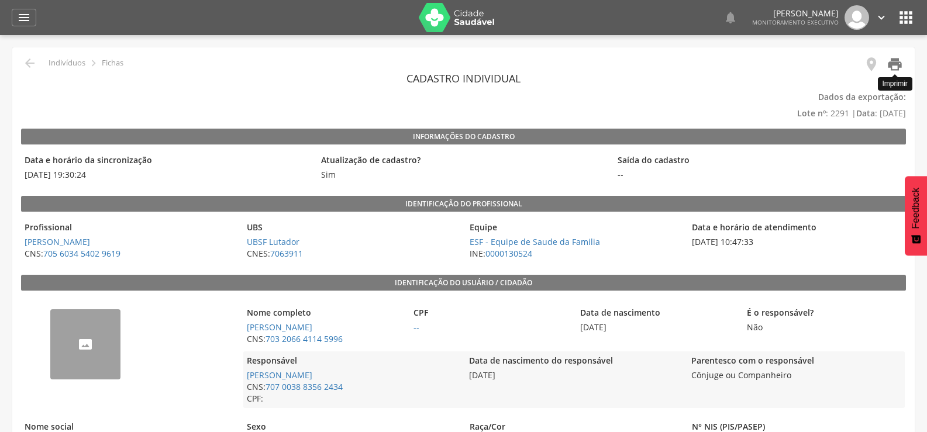
click at [896, 70] on icon "" at bounding box center [895, 64] width 16 height 16
click at [898, 67] on icon "" at bounding box center [895, 64] width 16 height 16
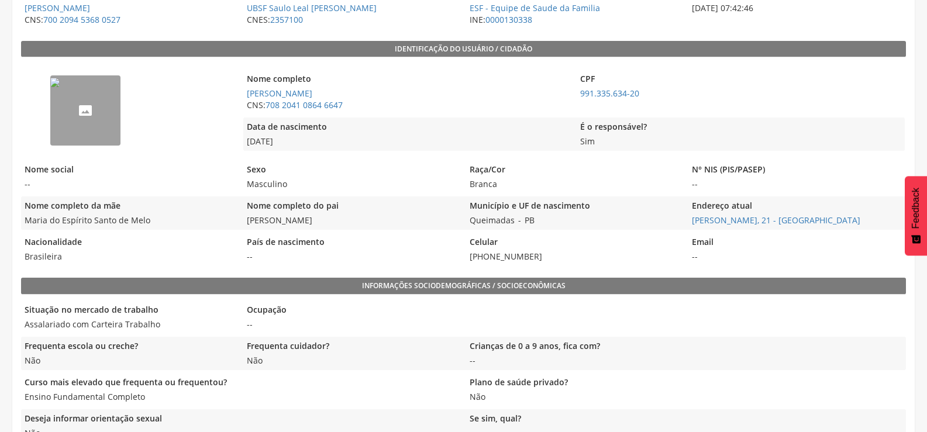
scroll to position [250, 0]
